Goal: Check status

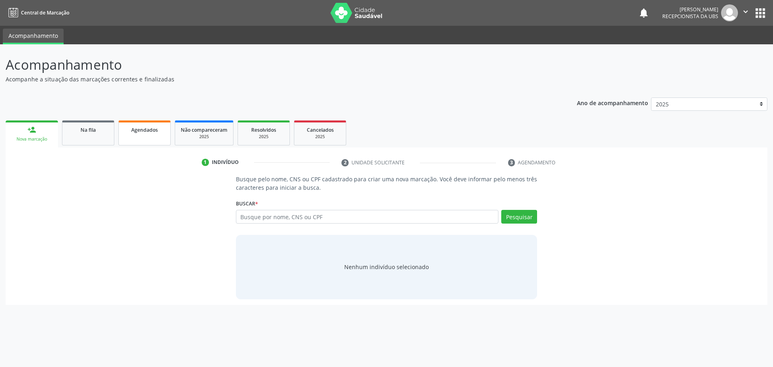
click at [137, 132] on span "Agendados" at bounding box center [144, 129] width 27 height 7
select select "8"
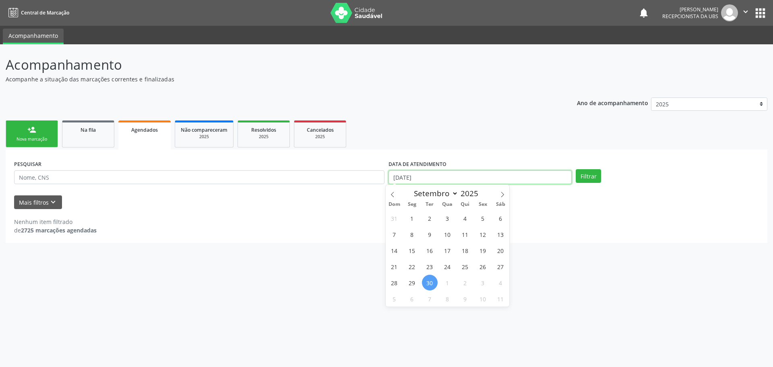
click at [449, 178] on input "[DATE]" at bounding box center [479, 177] width 183 height 14
click at [69, 177] on input "text" at bounding box center [199, 177] width 370 height 14
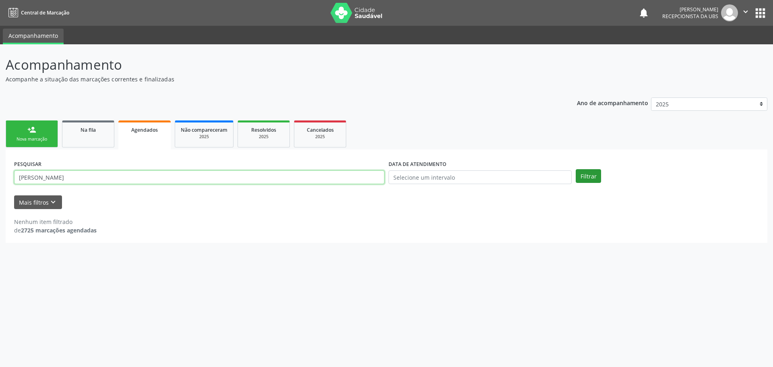
type input "[PERSON_NAME]"
click at [583, 175] on button "Filtrar" at bounding box center [587, 176] width 25 height 14
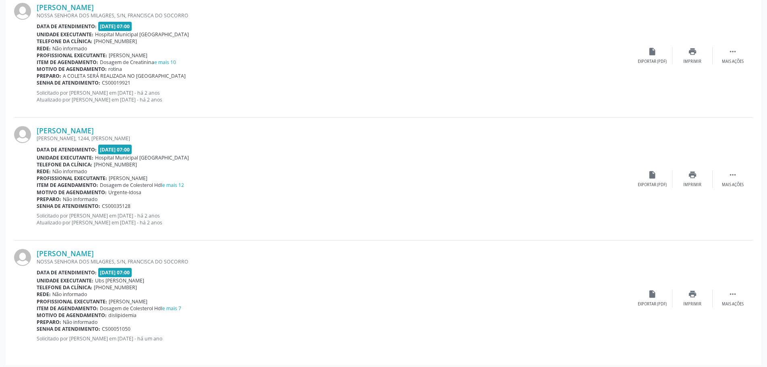
scroll to position [373, 0]
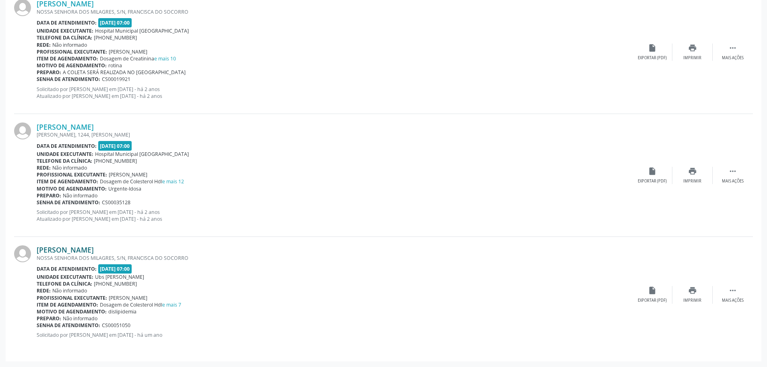
click at [60, 249] on link "[PERSON_NAME]" at bounding box center [65, 249] width 57 height 9
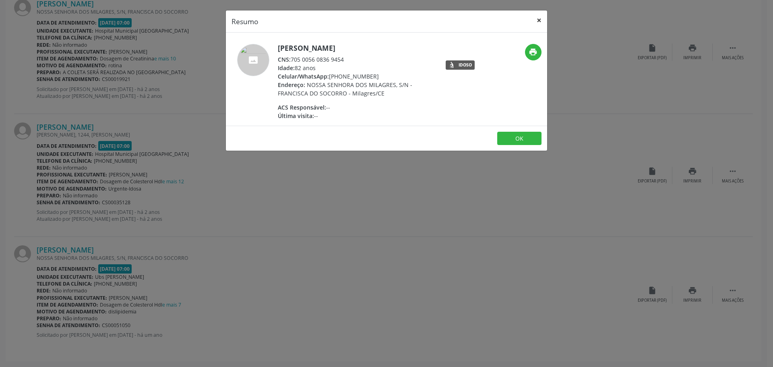
click at [540, 18] on button "×" at bounding box center [539, 20] width 16 height 20
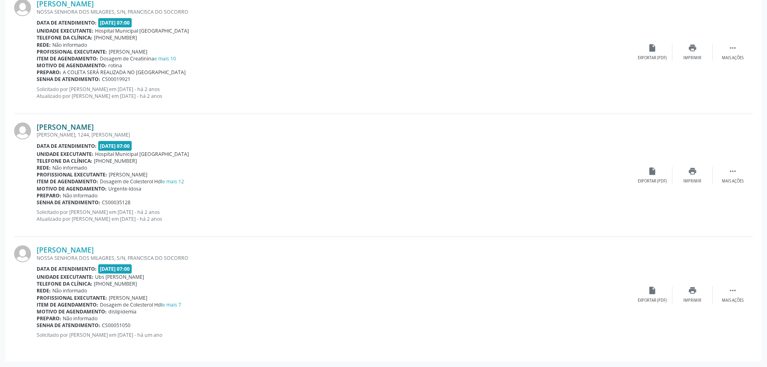
click at [70, 130] on link "[PERSON_NAME]" at bounding box center [65, 126] width 57 height 9
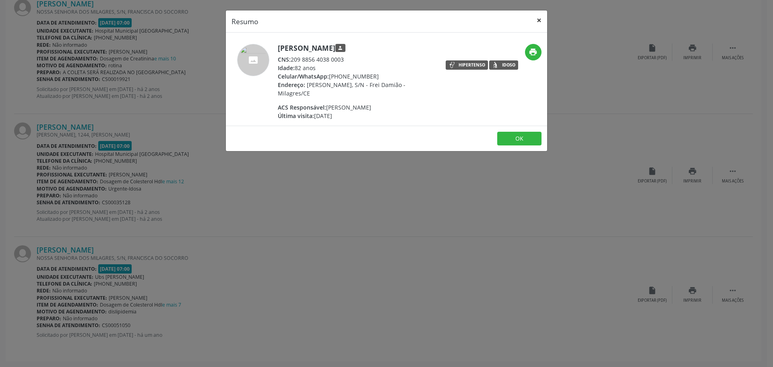
click at [540, 20] on button "×" at bounding box center [539, 20] width 16 height 20
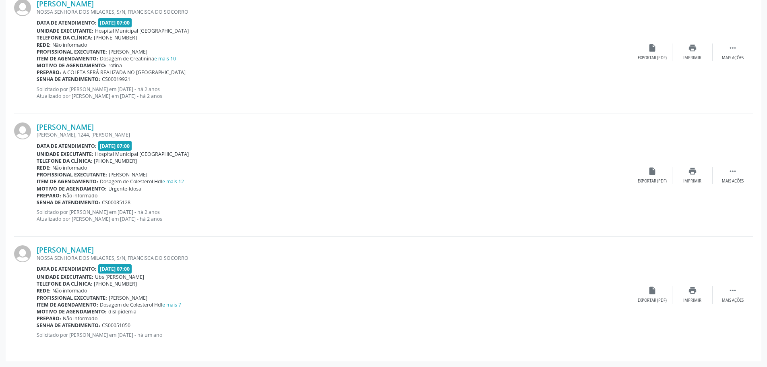
scroll to position [333, 0]
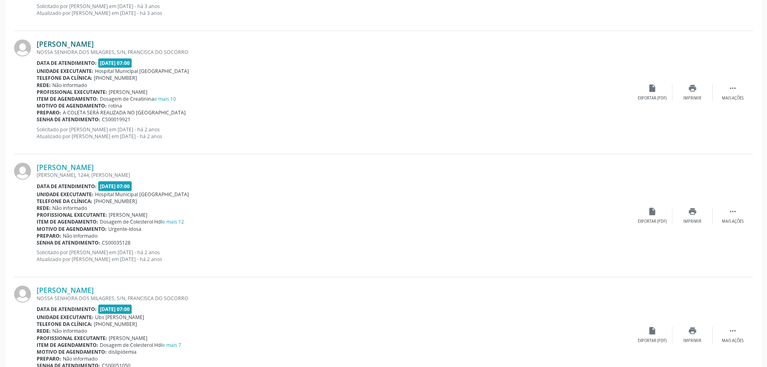
click at [54, 43] on link "[PERSON_NAME]" at bounding box center [65, 43] width 57 height 9
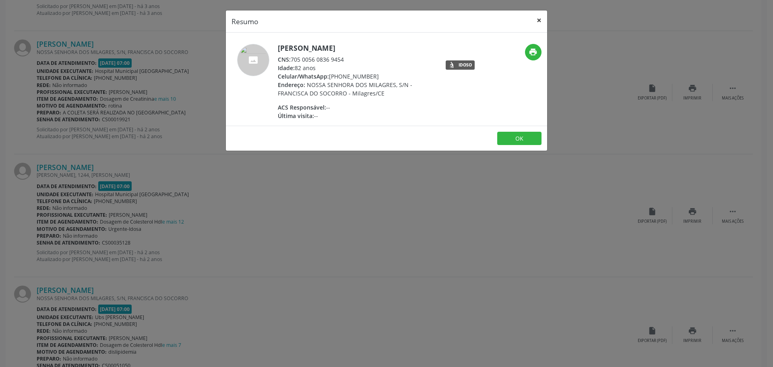
click at [543, 24] on button "×" at bounding box center [539, 20] width 16 height 20
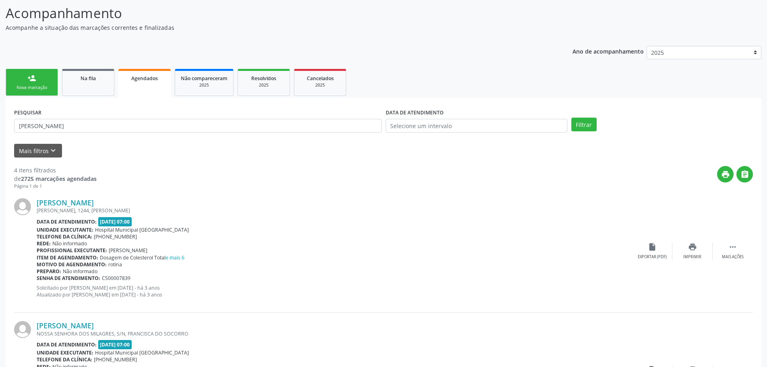
scroll to position [51, 0]
click at [87, 204] on link "[PERSON_NAME]" at bounding box center [65, 202] width 57 height 9
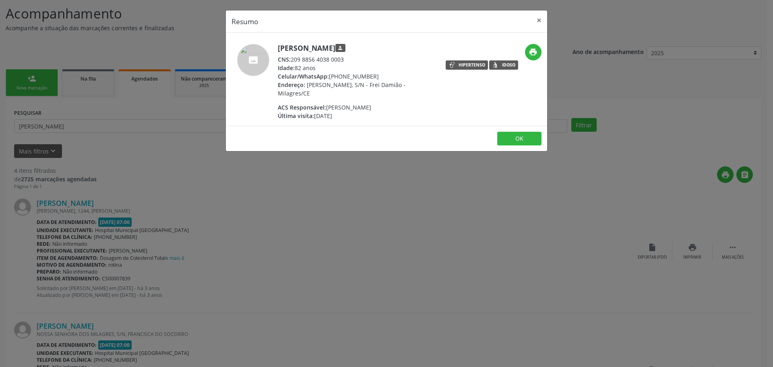
click at [179, 167] on div "Resumo × [PERSON_NAME] person CNS: 209 8856 4038 0003 Idade: 82 anos Celular/Wh…" at bounding box center [386, 183] width 773 height 367
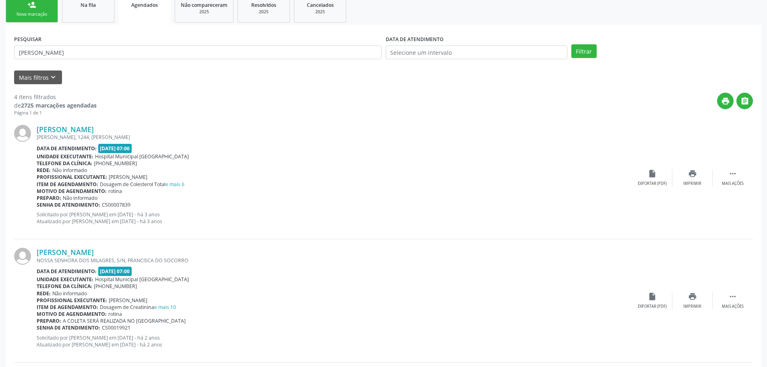
scroll to position [132, 0]
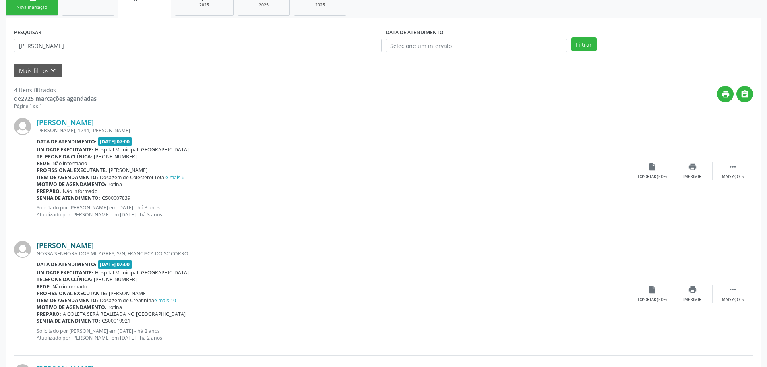
click at [94, 243] on link "[PERSON_NAME]" at bounding box center [65, 245] width 57 height 9
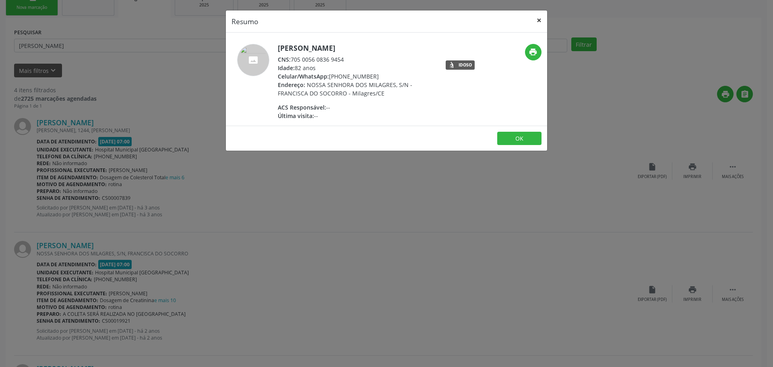
click at [536, 18] on button "×" at bounding box center [539, 20] width 16 height 20
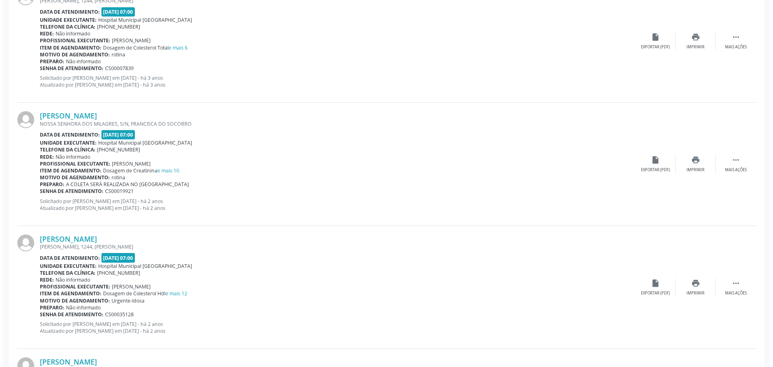
scroll to position [293, 0]
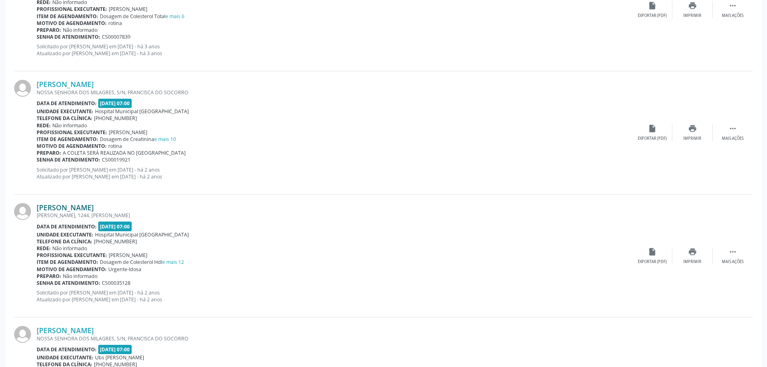
click at [59, 206] on link "[PERSON_NAME]" at bounding box center [65, 207] width 57 height 9
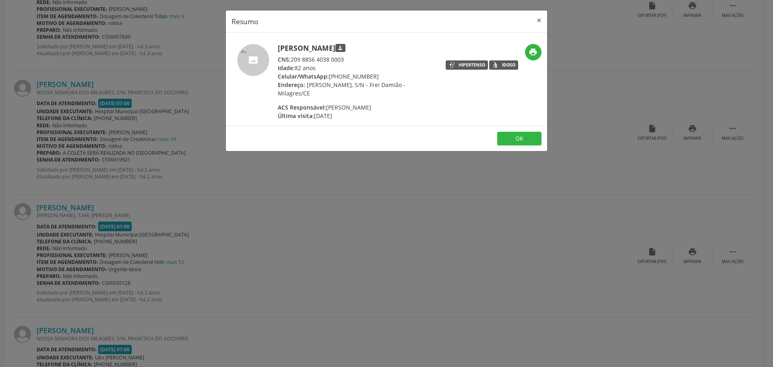
click at [330, 199] on div "Resumo × [PERSON_NAME] person CNS: 209 8856 4038 0003 Idade: 82 anos Celular/Wh…" at bounding box center [386, 183] width 773 height 367
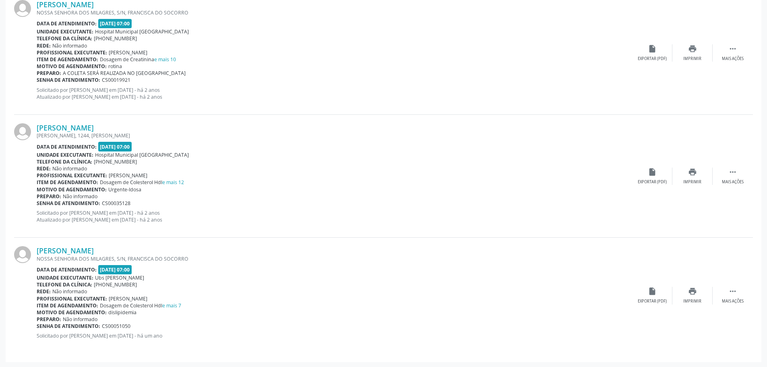
scroll to position [373, 0]
click at [93, 246] on link "[PERSON_NAME]" at bounding box center [65, 249] width 57 height 9
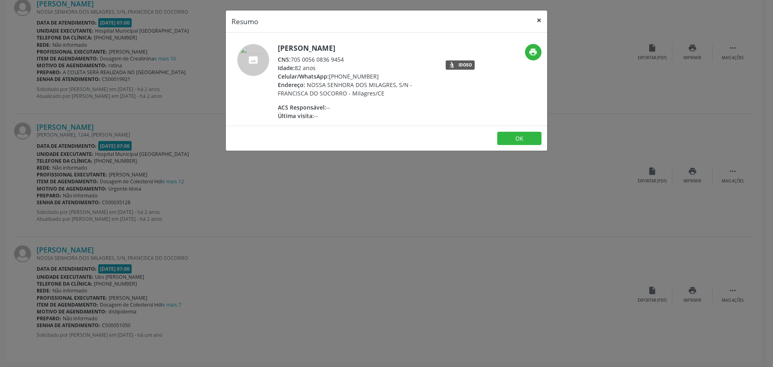
click at [537, 19] on button "×" at bounding box center [539, 20] width 16 height 20
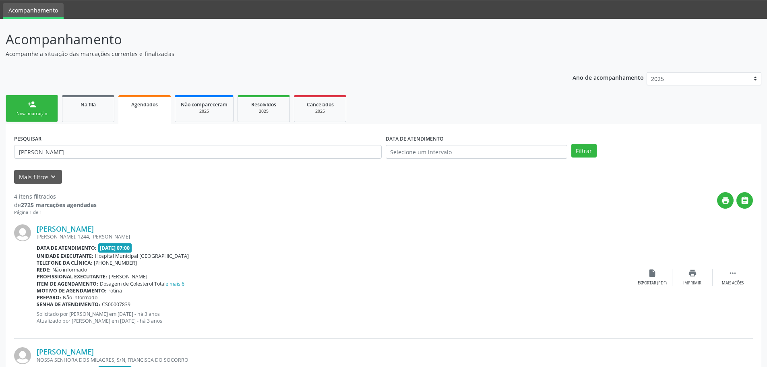
scroll to position [0, 0]
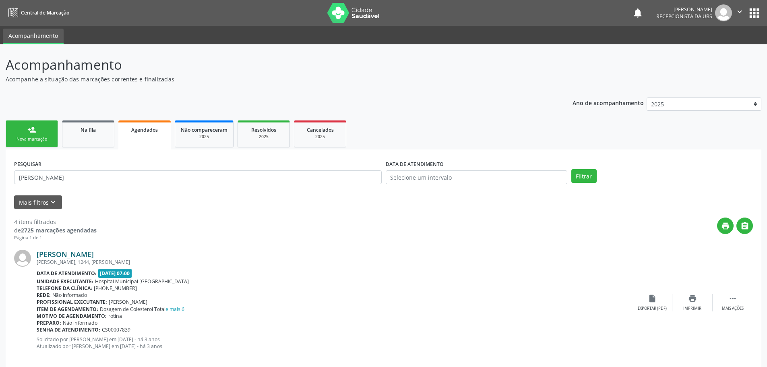
click at [84, 254] on link "[PERSON_NAME]" at bounding box center [65, 253] width 57 height 9
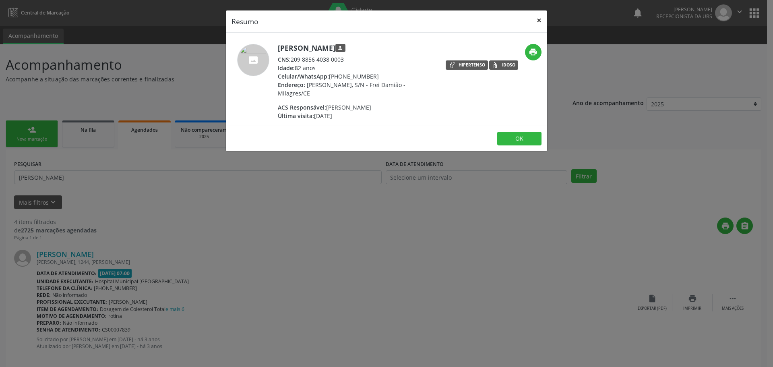
click at [541, 17] on button "×" at bounding box center [539, 20] width 16 height 20
